Goal: Information Seeking & Learning: Learn about a topic

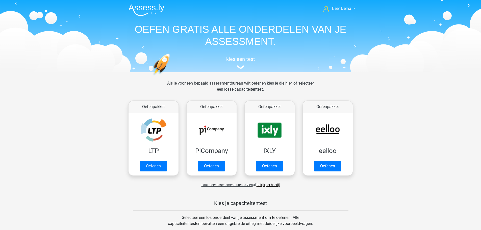
drag, startPoint x: 65, startPoint y: 46, endPoint x: 64, endPoint y: 44, distance: 2.6
click at [64, 44] on header "Beer Delna beer@delnoij.nl Nederlands English" at bounding box center [240, 36] width 481 height 72
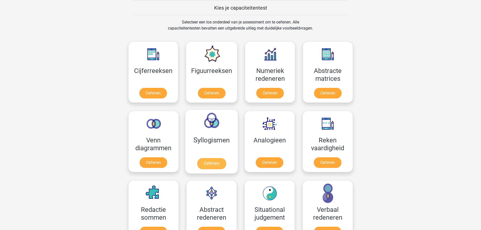
scroll to position [202, 0]
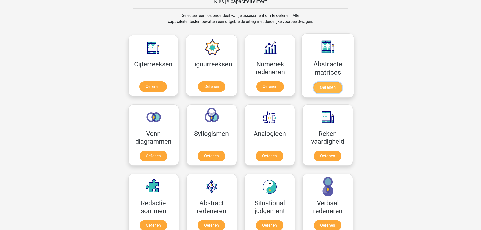
click at [328, 89] on link "Oefenen" at bounding box center [327, 87] width 29 height 11
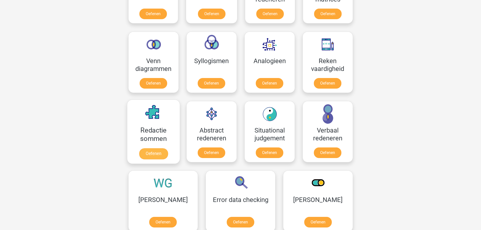
scroll to position [303, 0]
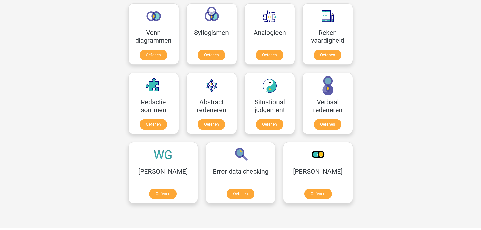
click at [397, 115] on div "Beer Delna beer@delnoij.nl Nederlands English" at bounding box center [240, 97] width 481 height 801
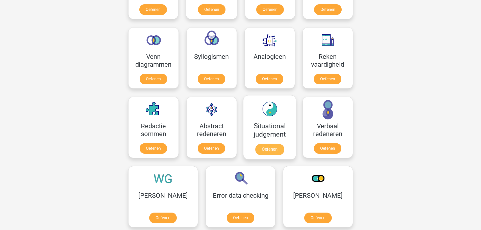
scroll to position [278, 0]
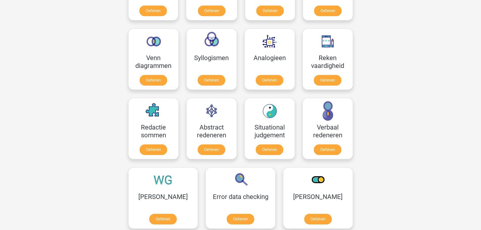
click at [405, 145] on div "Beer Delna beer@delnoij.nl Nederlands English" at bounding box center [240, 122] width 481 height 801
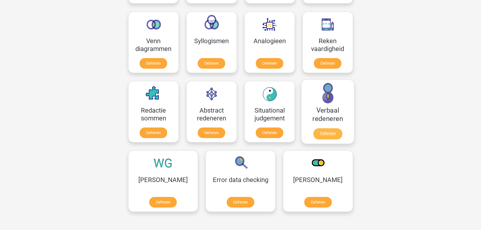
scroll to position [303, 0]
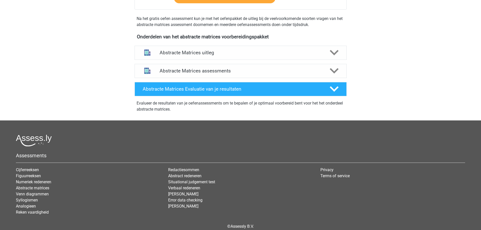
scroll to position [177, 0]
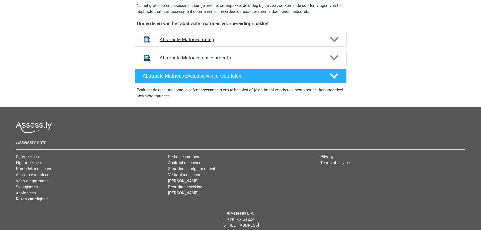
click at [230, 41] on h4 "Abstracte Matrices uitleg" at bounding box center [241, 40] width 162 height 6
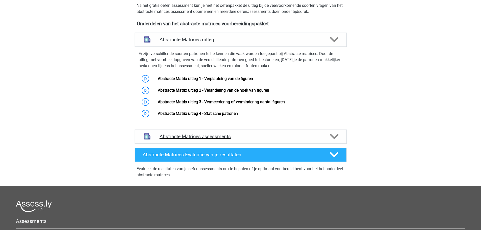
click at [227, 133] on div "Abstracte Matrices assessments" at bounding box center [241, 137] width 212 height 14
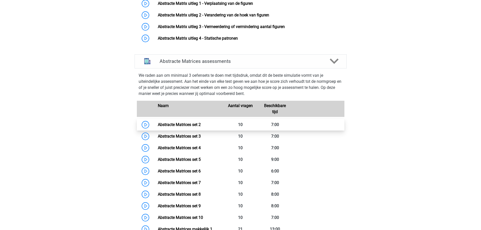
scroll to position [252, 0]
click at [197, 124] on link "Abstracte Matrices set 2" at bounding box center [179, 124] width 43 height 5
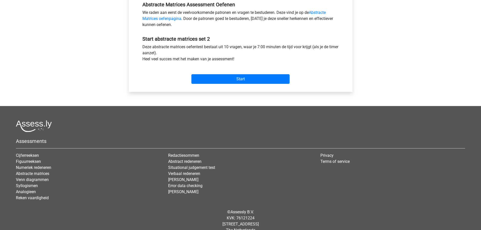
scroll to position [169, 0]
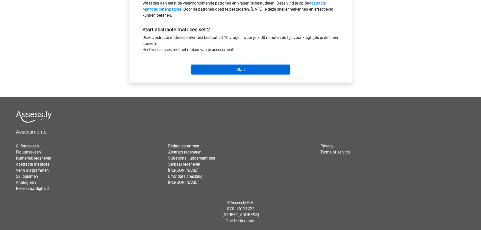
click at [223, 72] on input "Start" at bounding box center [240, 70] width 98 height 10
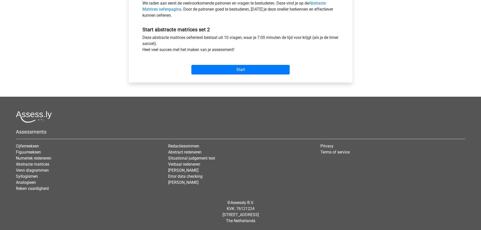
drag, startPoint x: 15, startPoint y: 24, endPoint x: 3, endPoint y: 1, distance: 26.2
click at [15, 22] on div "Beer Delna beer@delnoij.nl Nederlands English" at bounding box center [240, 30] width 481 height 399
